Goal: Information Seeking & Learning: Learn about a topic

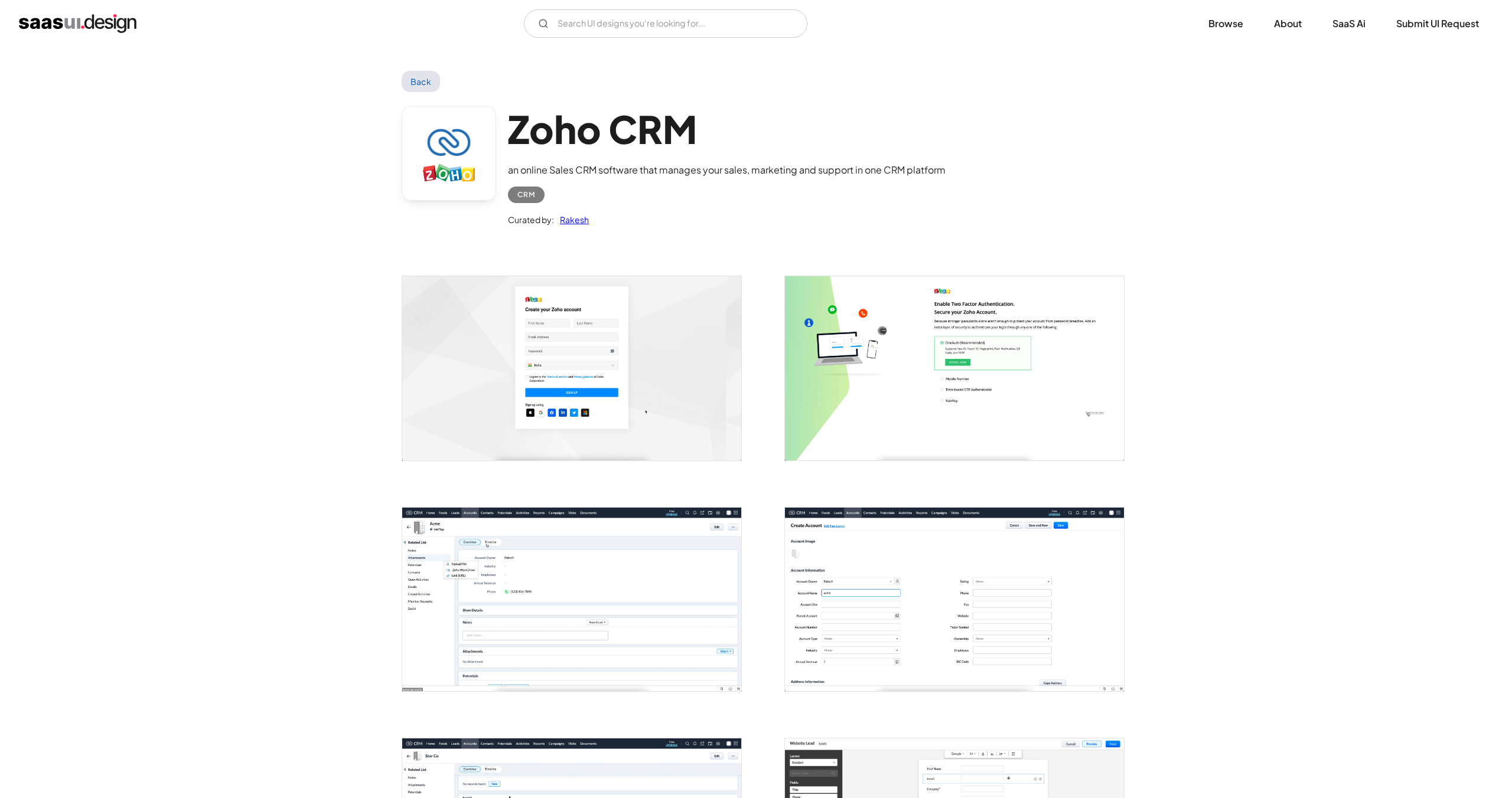
click at [415, 82] on link "Back" at bounding box center [421, 81] width 38 height 21
click at [129, 23] on img "home" at bounding box center [78, 23] width 118 height 19
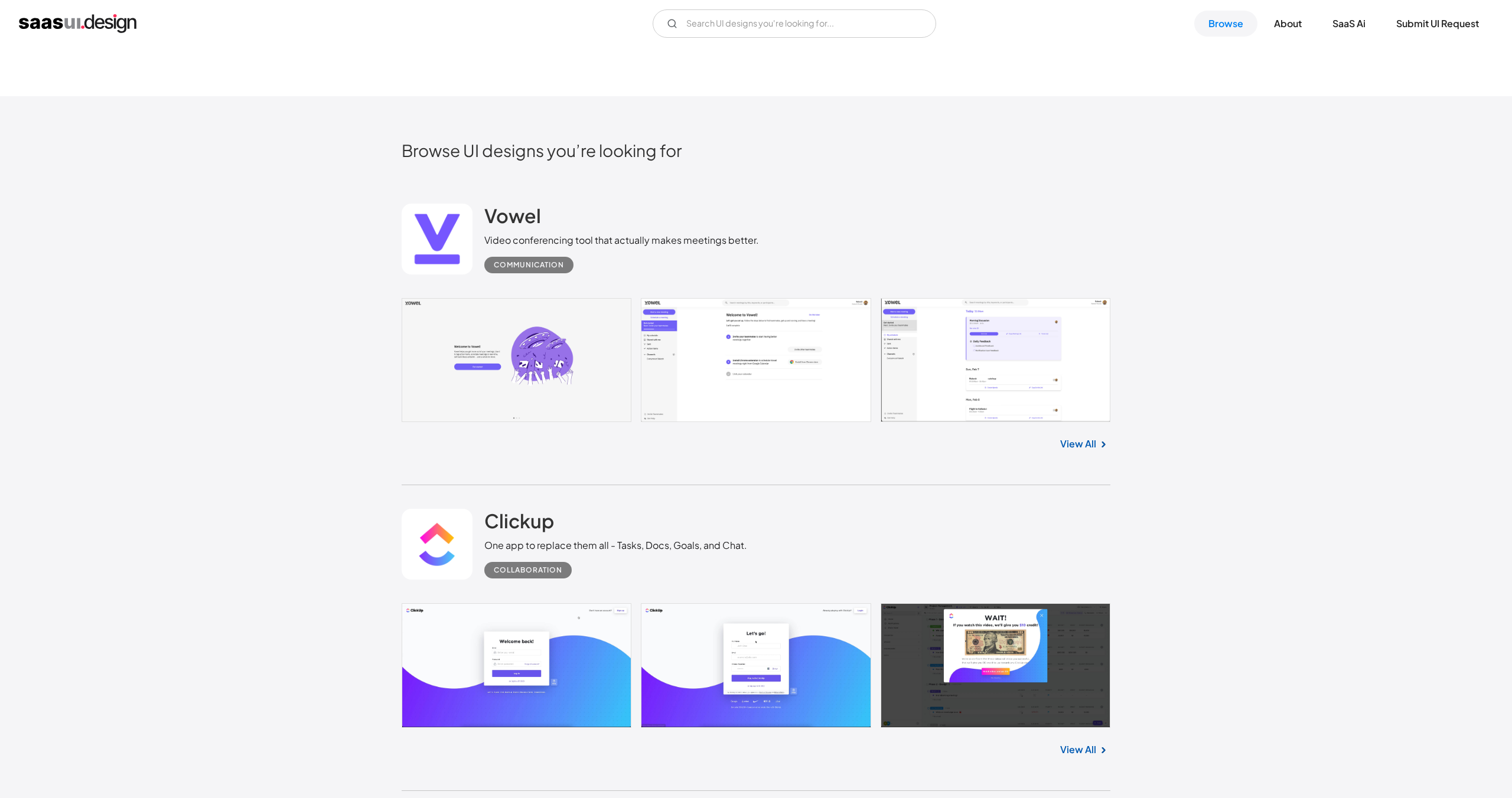
scroll to position [358, 0]
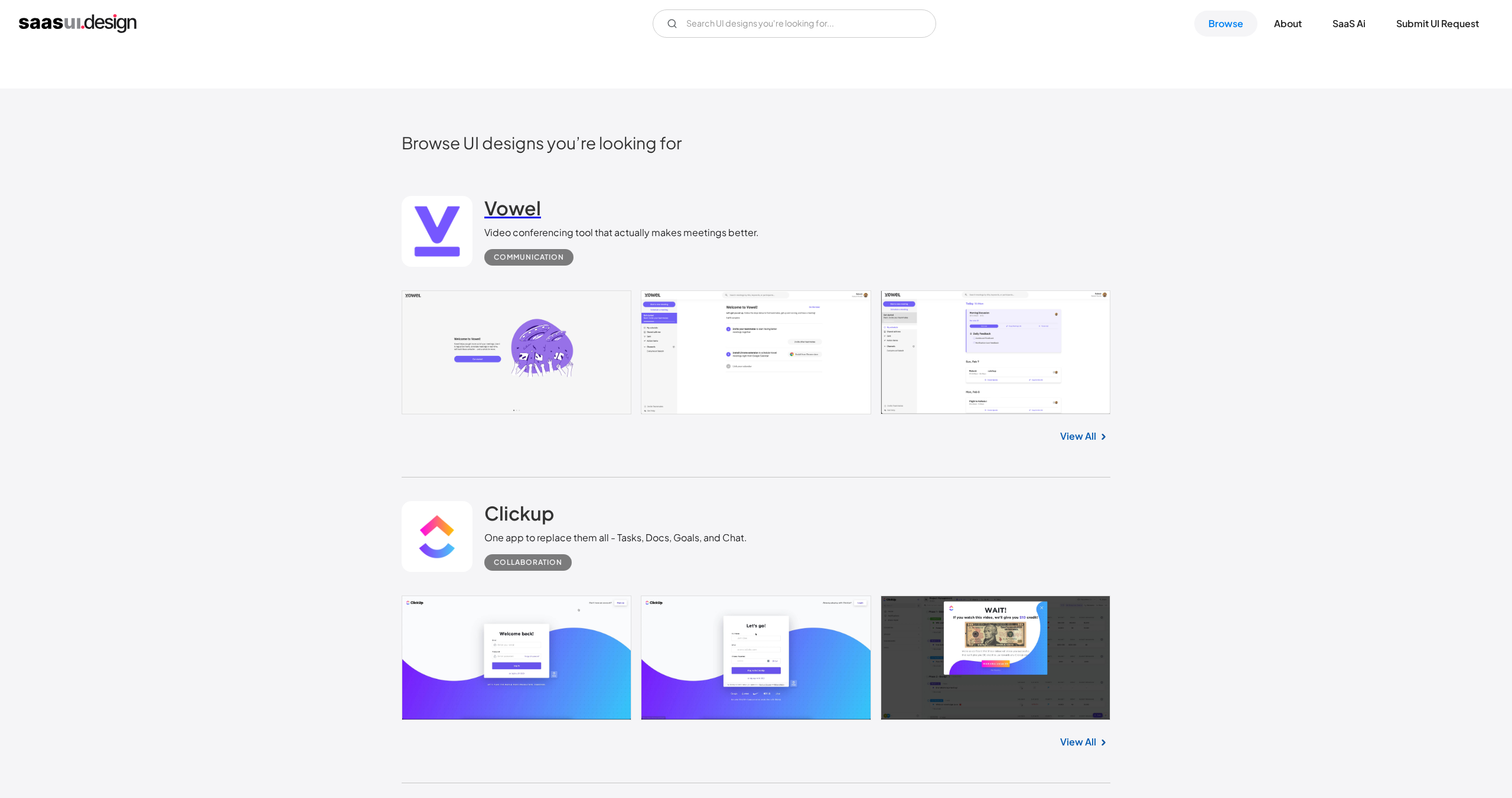
click at [514, 214] on h2 "Vowel" at bounding box center [512, 208] width 57 height 24
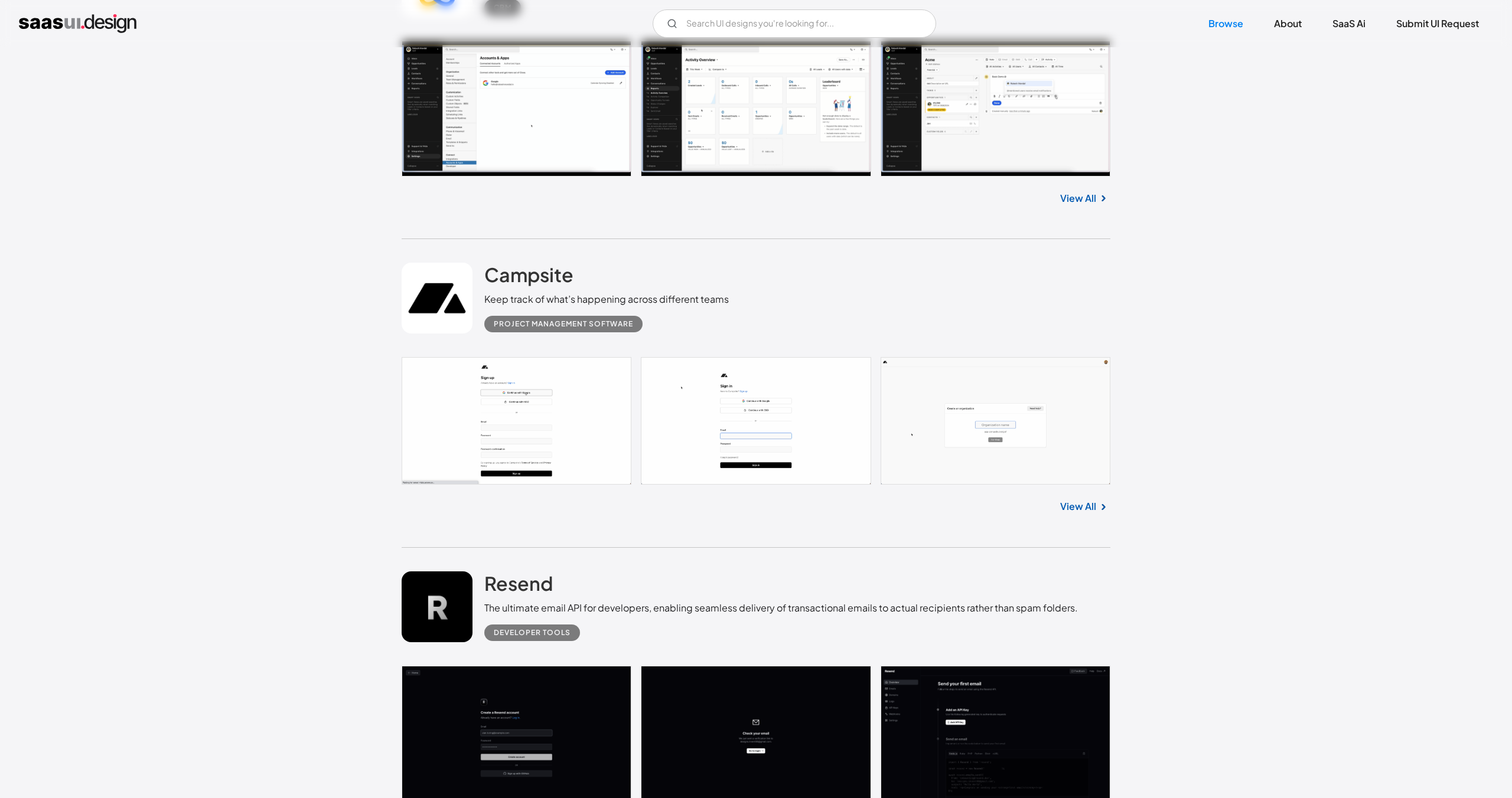
scroll to position [4061, 0]
click at [537, 271] on h2 "Campsite" at bounding box center [528, 274] width 89 height 24
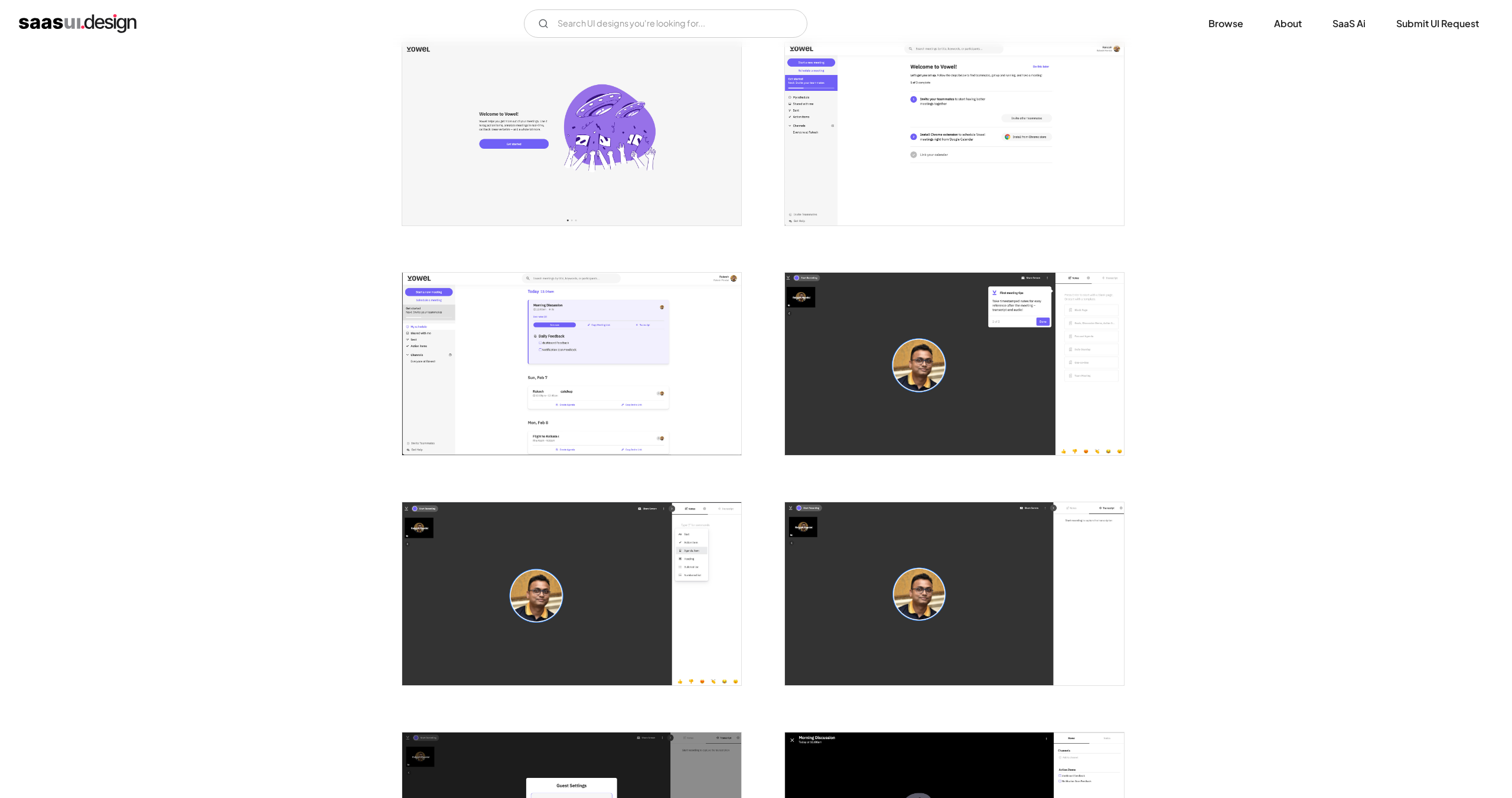
scroll to position [252, 0]
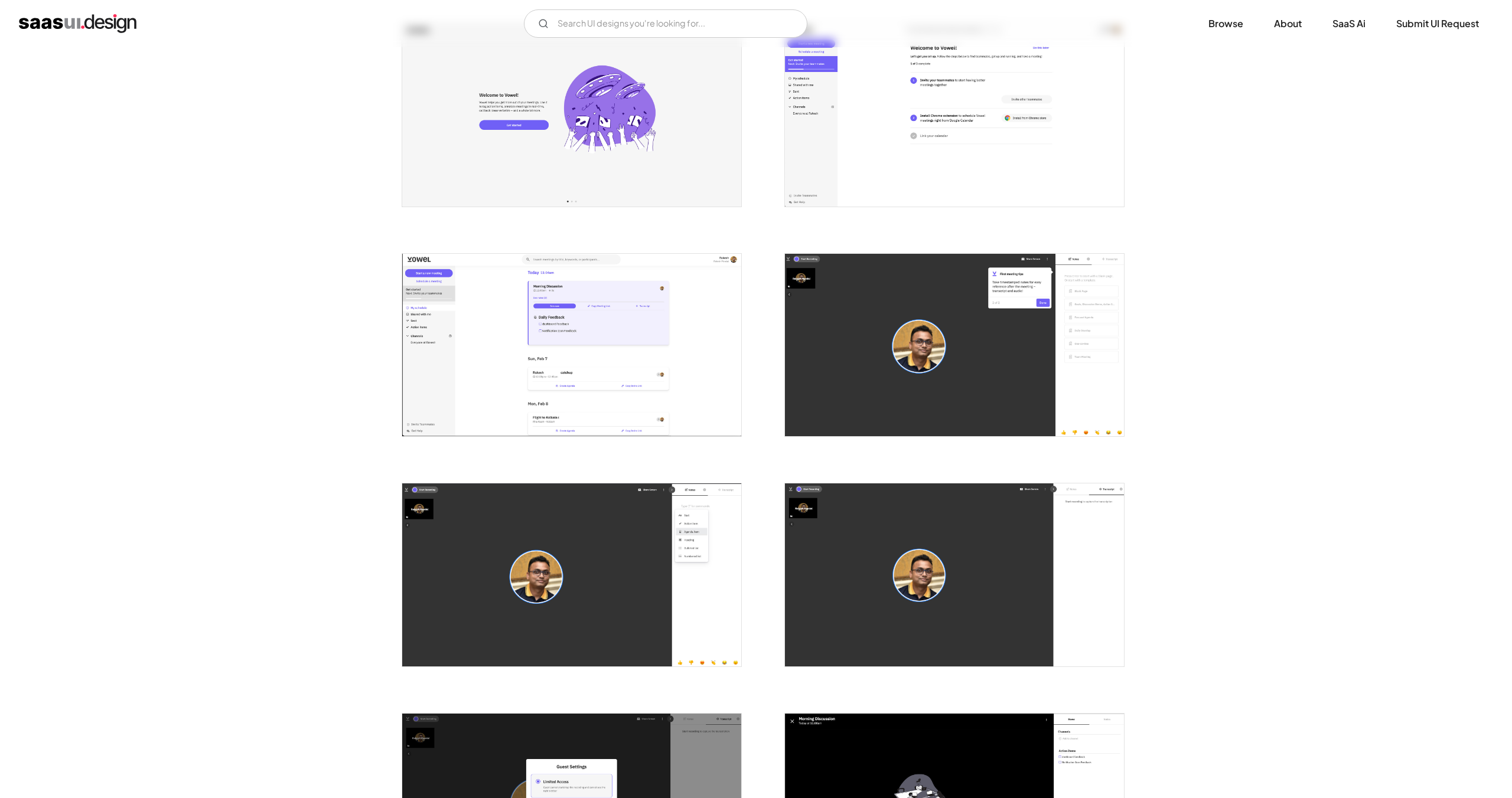
click at [567, 355] on img "open lightbox" at bounding box center [572, 345] width 339 height 183
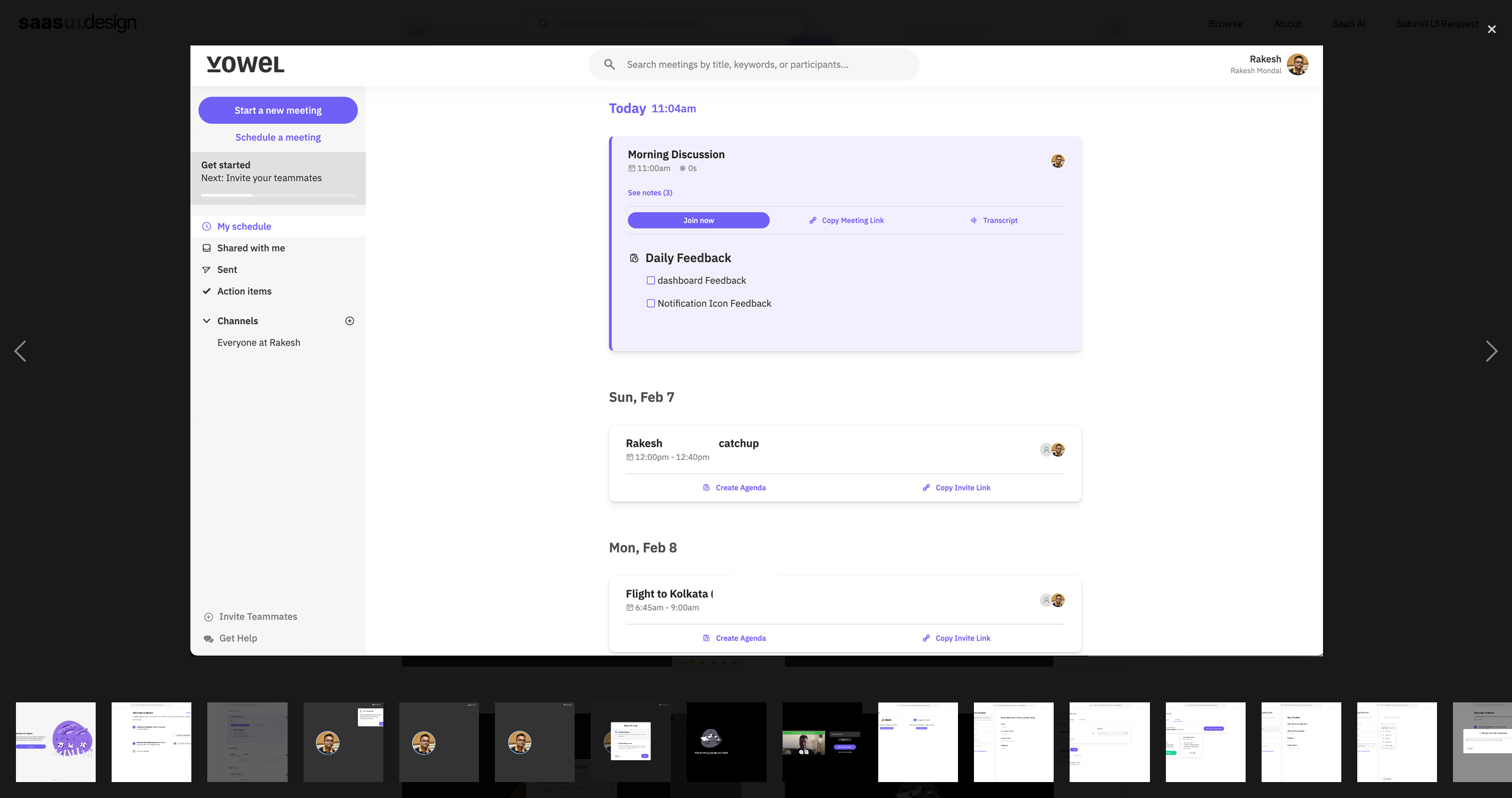
click at [101, 398] on div at bounding box center [756, 351] width 1512 height 671
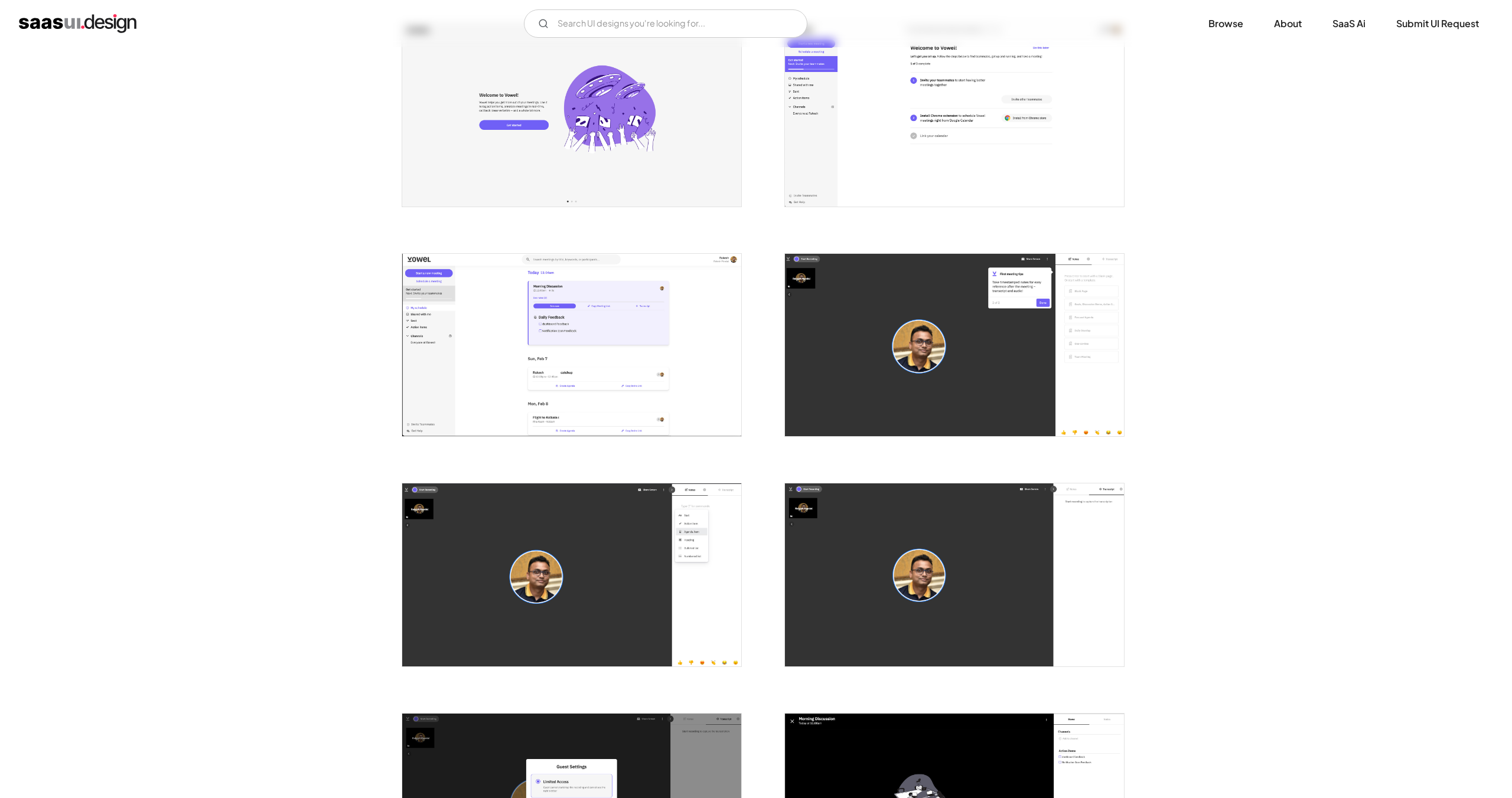
click at [568, 385] on img "open lightbox" at bounding box center [572, 345] width 339 height 183
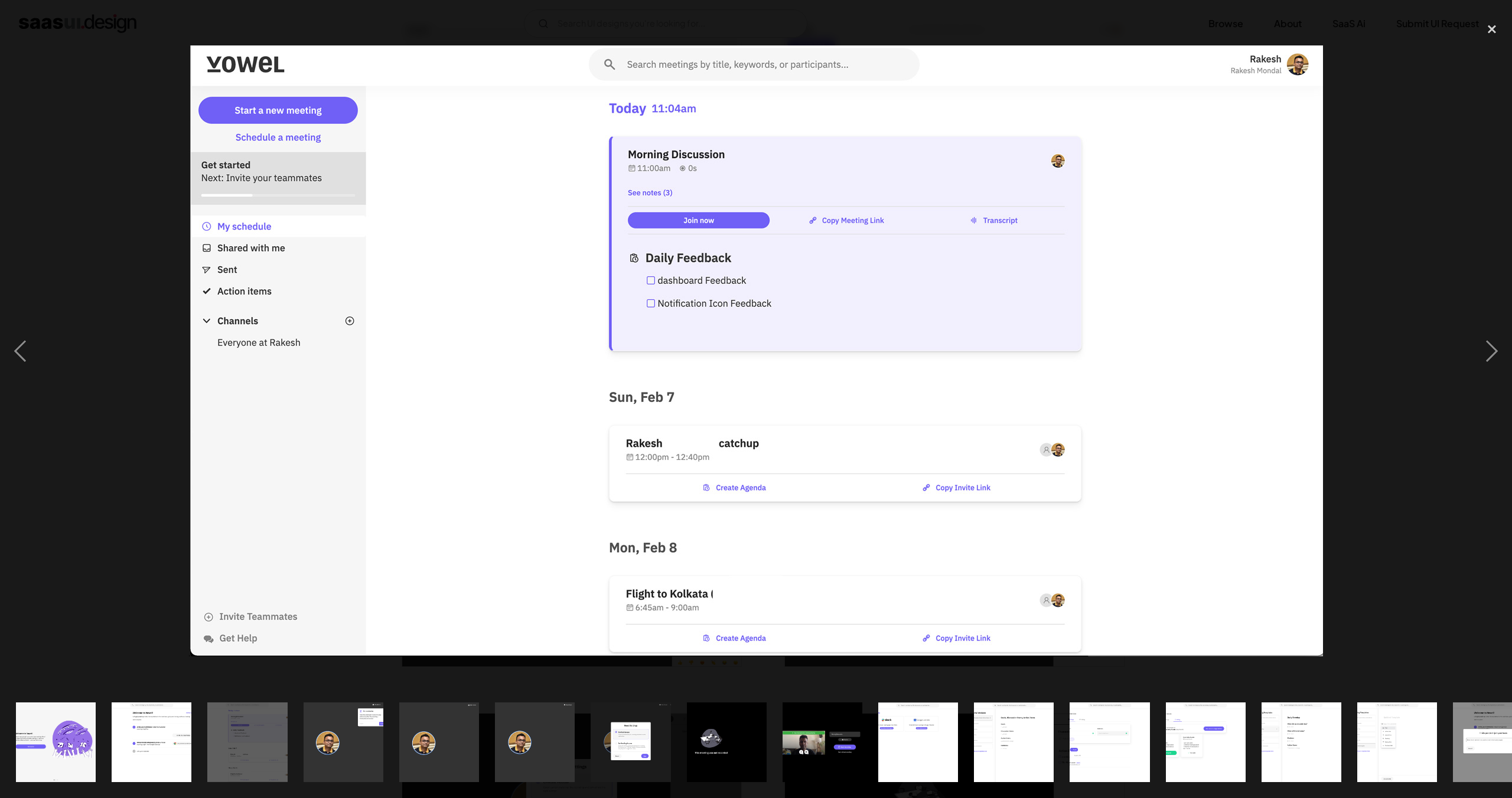
click at [150, 398] on div at bounding box center [756, 351] width 1512 height 671
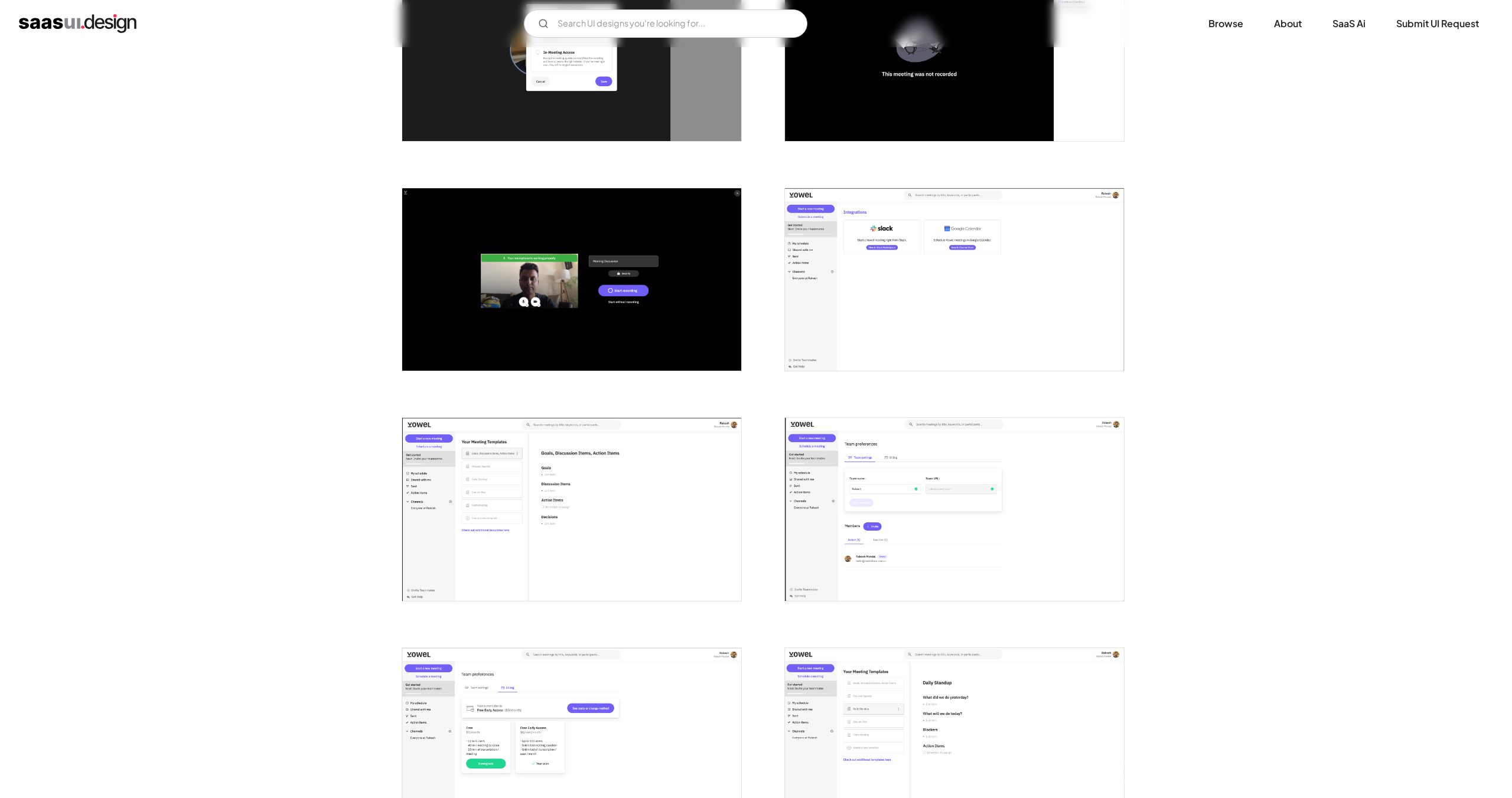
scroll to position [1048, 0]
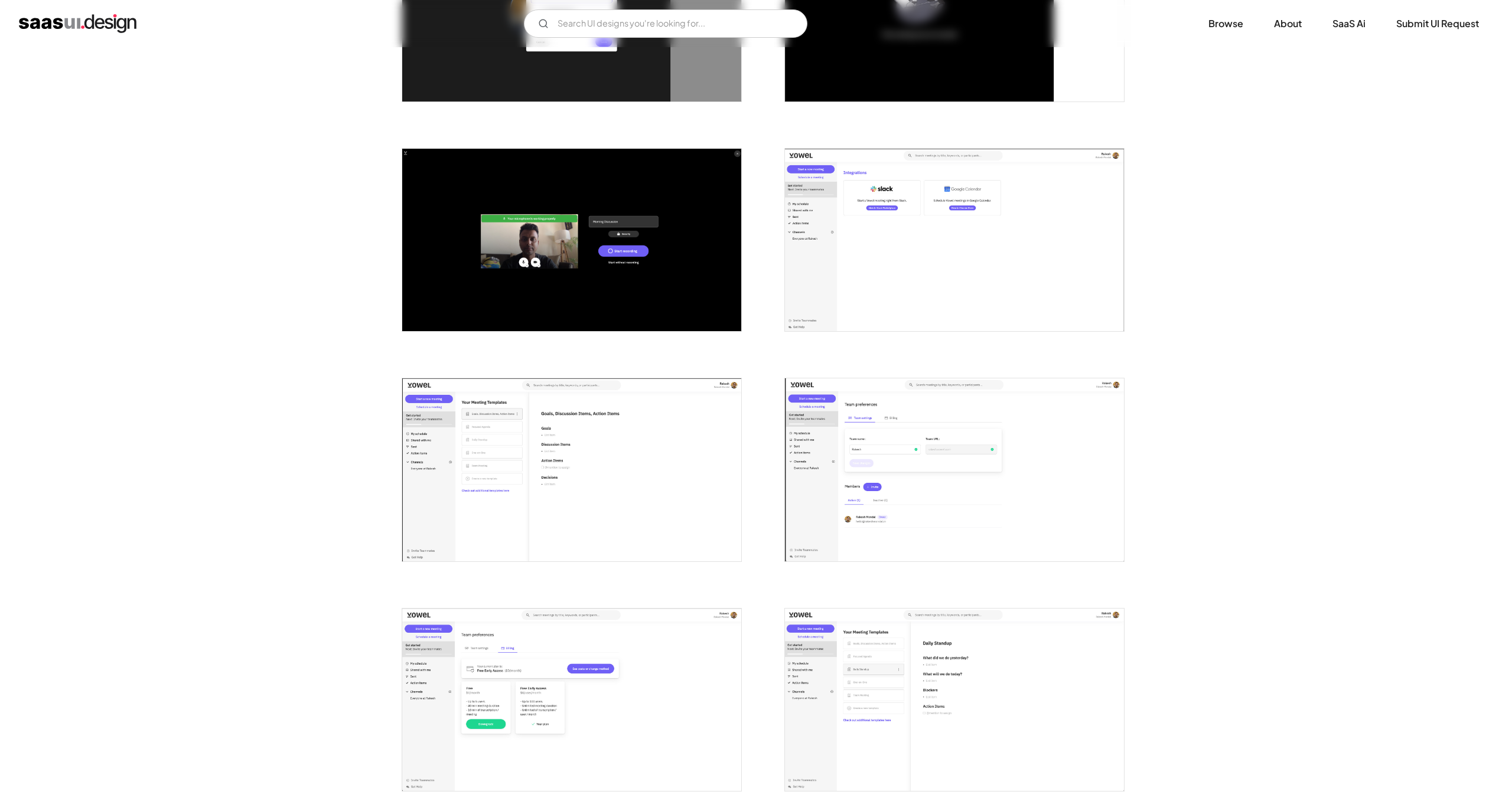
click at [506, 461] on img "open lightbox" at bounding box center [572, 469] width 339 height 183
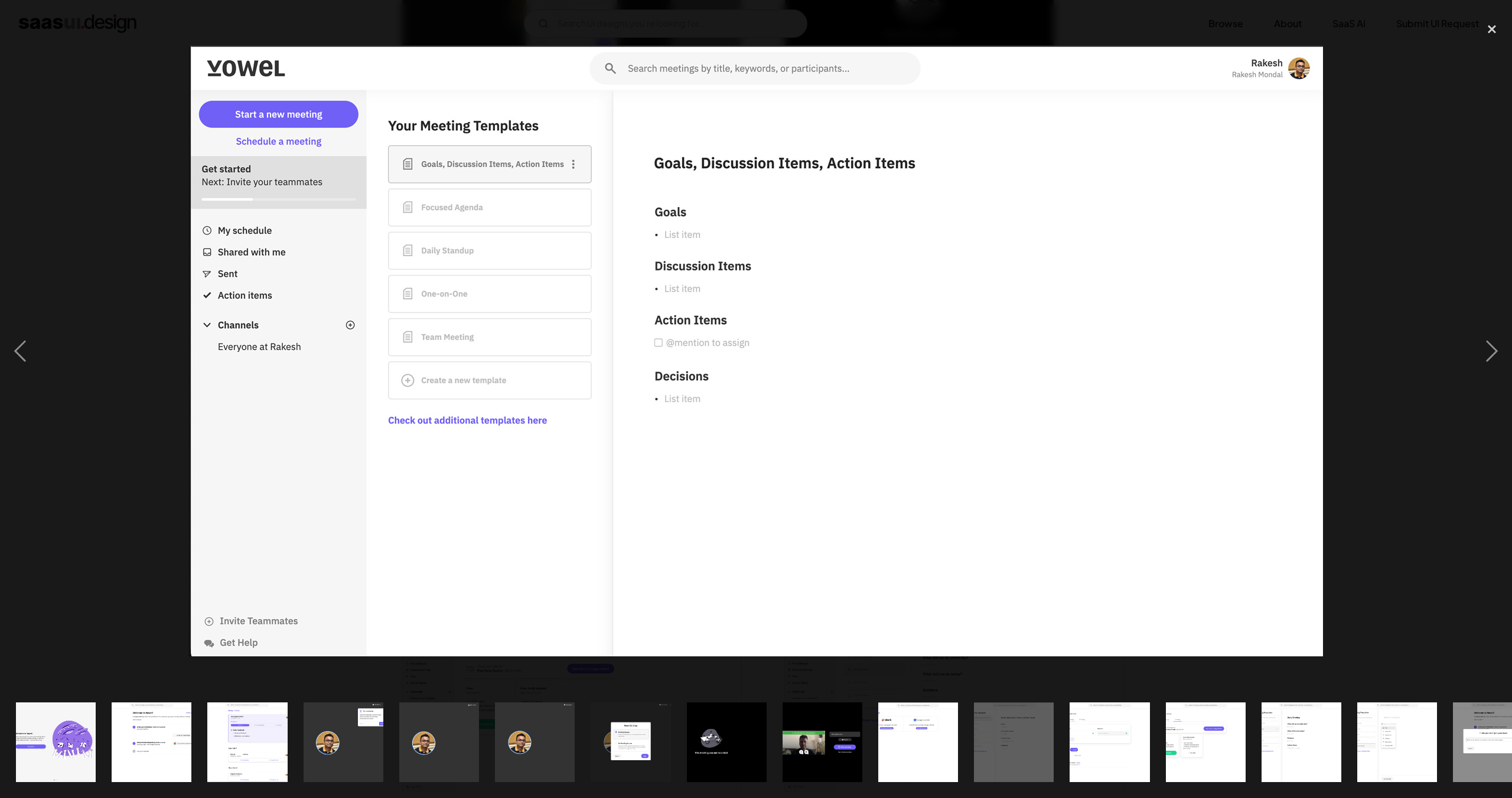
click at [125, 484] on div at bounding box center [756, 351] width 1512 height 671
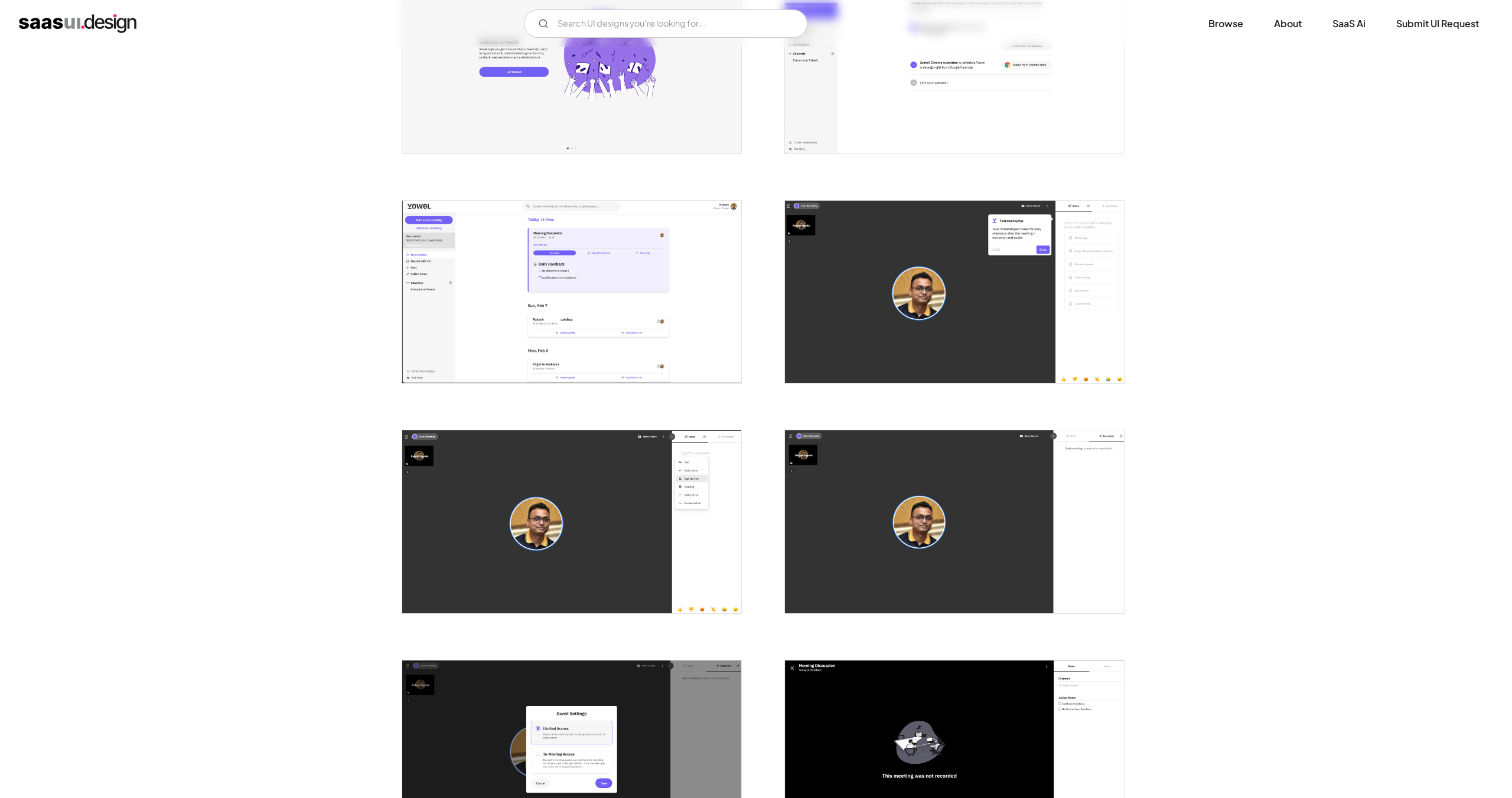
scroll to position [0, 0]
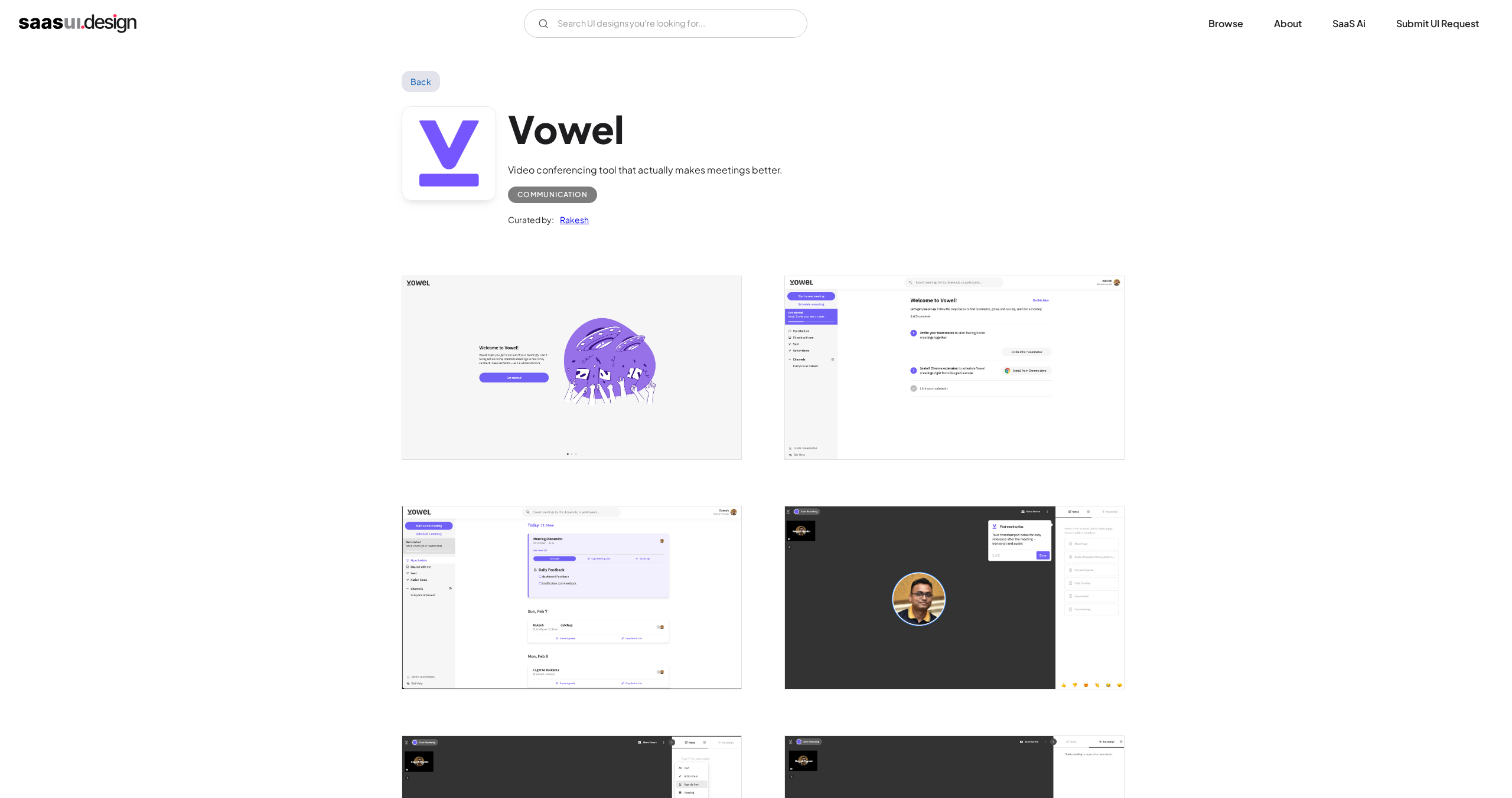
click at [410, 82] on link "Back" at bounding box center [421, 81] width 38 height 21
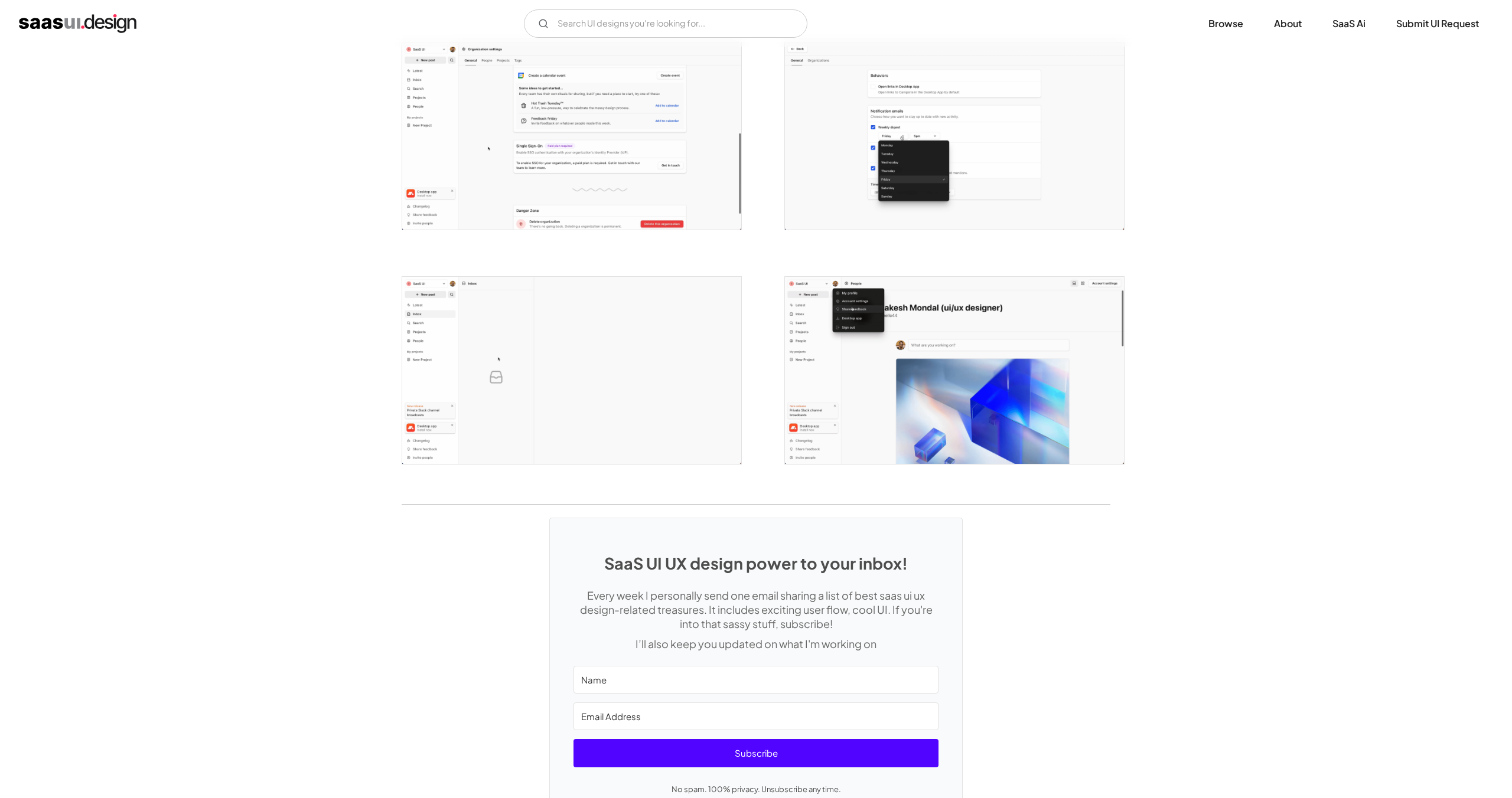
scroll to position [2435, 0]
